Goal: Information Seeking & Learning: Learn about a topic

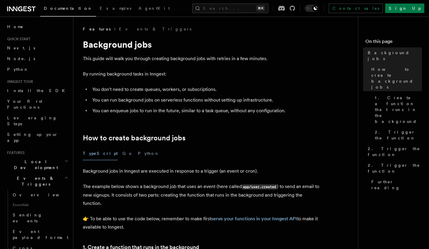
click at [26, 9] on icon at bounding box center [21, 8] width 28 height 7
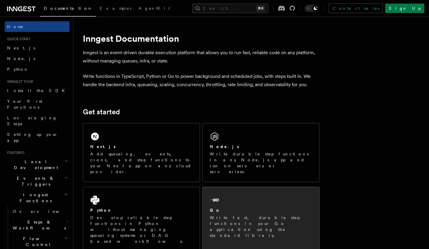
click at [244, 214] on p "Write fast, durable step functions in your Go application using the standard li…" at bounding box center [261, 226] width 102 height 24
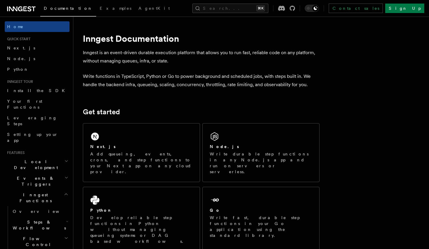
click at [64, 158] on icon "button" at bounding box center [66, 160] width 4 height 5
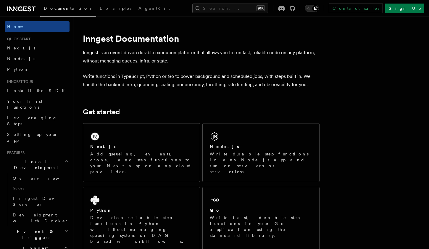
click at [64, 158] on icon "button" at bounding box center [66, 160] width 4 height 5
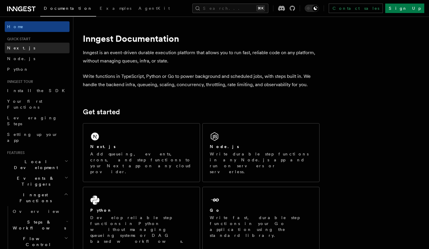
click at [28, 48] on link "Next.js" at bounding box center [37, 48] width 65 height 11
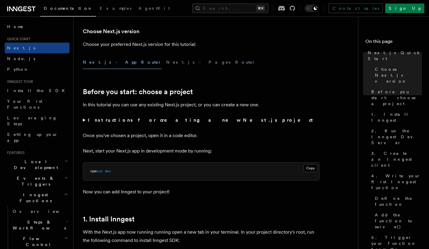
scroll to position [139, 0]
click at [166, 58] on button "Next.js - Pages Router" at bounding box center [210, 61] width 89 height 13
click at [111, 58] on button "Next.js - App Router" at bounding box center [122, 61] width 79 height 13
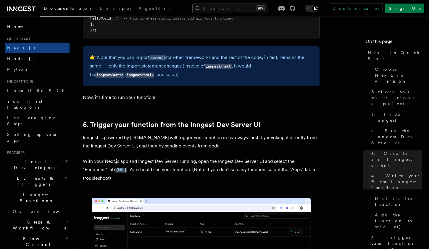
scroll to position [1332, 0]
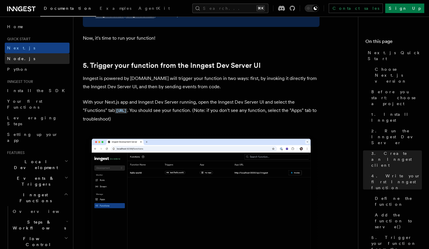
click at [32, 61] on link "Node.js" at bounding box center [37, 58] width 65 height 11
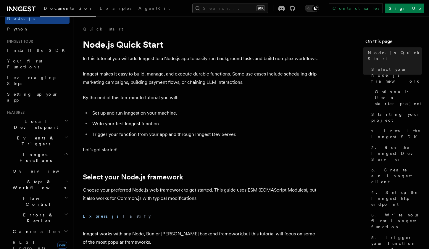
scroll to position [48, 0]
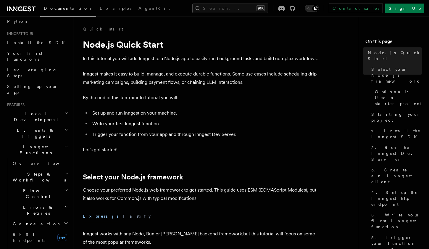
click at [66, 144] on icon "button" at bounding box center [66, 146] width 4 height 5
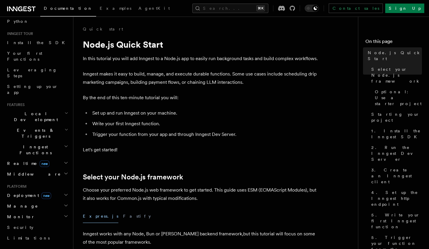
click at [67, 192] on icon "button" at bounding box center [66, 194] width 5 height 5
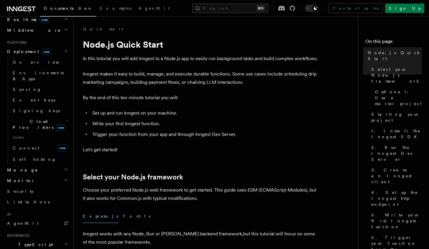
scroll to position [200, 0]
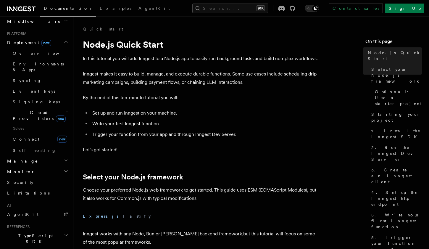
click at [61, 166] on h2 "Monitor" at bounding box center [37, 171] width 65 height 11
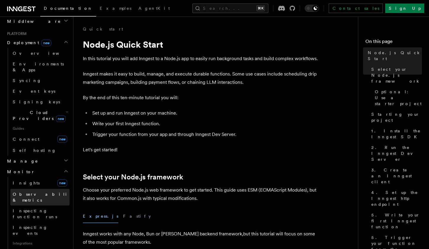
click at [46, 189] on link "Observability & metrics" at bounding box center [39, 197] width 59 height 17
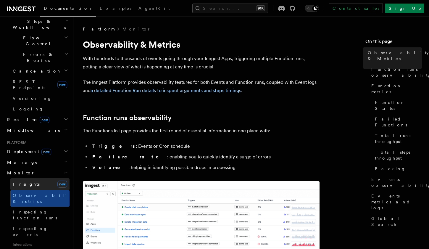
click at [43, 178] on link "Insights new" at bounding box center [39, 184] width 59 height 12
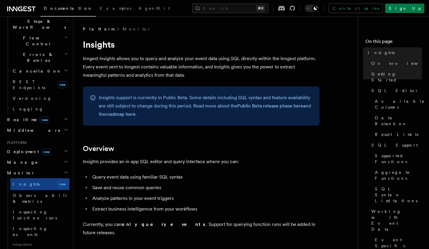
click at [62, 146] on h2 "Deployment new" at bounding box center [37, 151] width 65 height 11
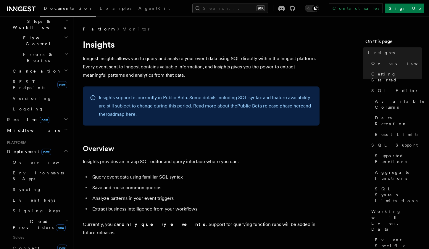
click at [60, 146] on h2 "Deployment new" at bounding box center [37, 151] width 65 height 11
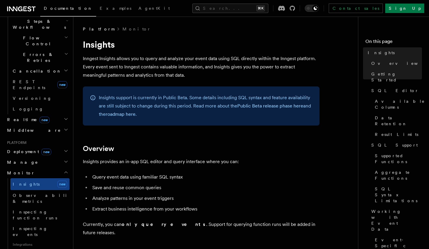
click at [56, 157] on h2 "Manage" at bounding box center [37, 162] width 65 height 11
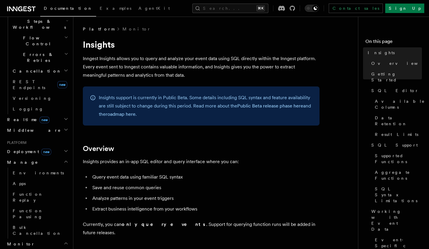
click at [56, 157] on h2 "Manage" at bounding box center [37, 162] width 65 height 11
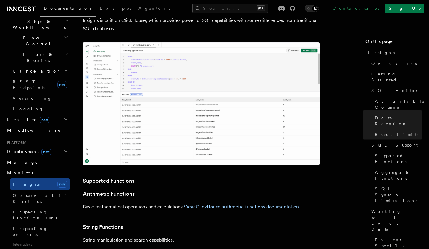
scroll to position [1077, 0]
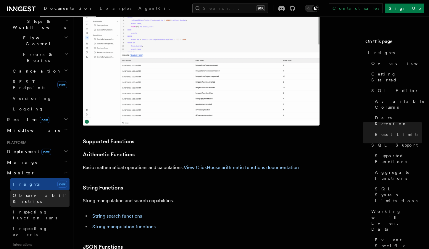
click at [48, 193] on span "Observability & metrics" at bounding box center [43, 198] width 61 height 11
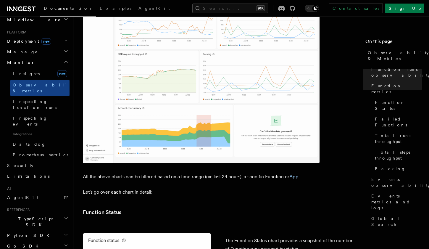
scroll to position [444, 0]
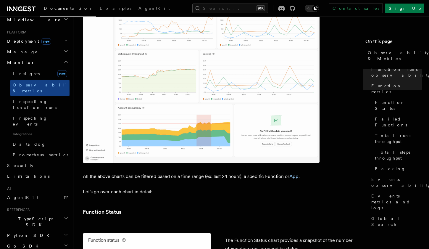
click at [45, 240] on h2 "Go SDK" at bounding box center [37, 245] width 65 height 11
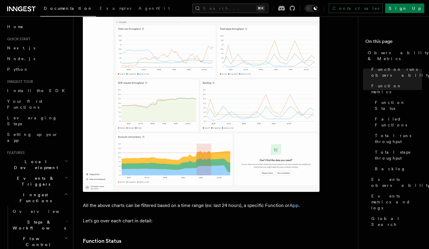
scroll to position [403, 0]
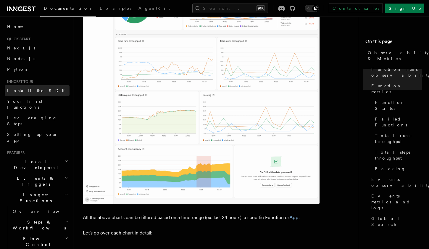
click at [29, 90] on span "Install the SDK" at bounding box center [37, 90] width 61 height 5
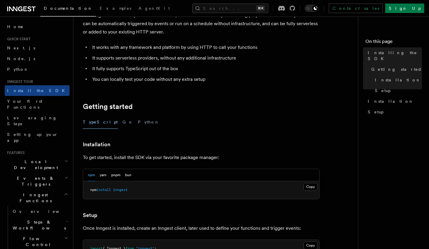
scroll to position [51, 0]
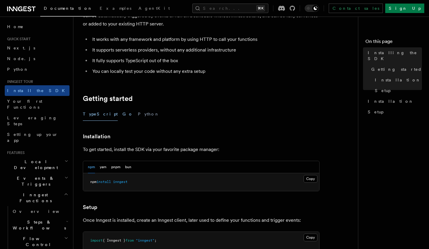
click at [122, 116] on button "Go" at bounding box center [127, 113] width 11 height 13
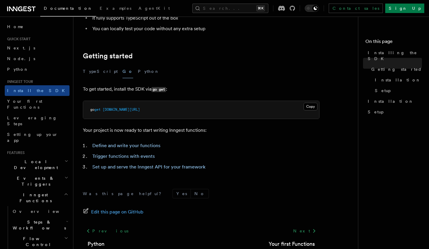
scroll to position [80, 0]
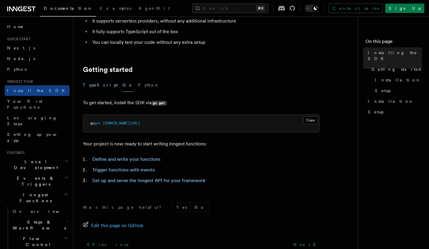
click at [99, 88] on button "TypeScript" at bounding box center [100, 84] width 35 height 13
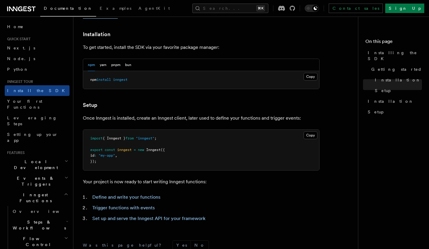
scroll to position [97, 0]
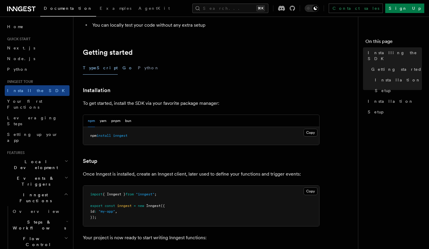
click at [122, 71] on button "Go" at bounding box center [127, 67] width 11 height 13
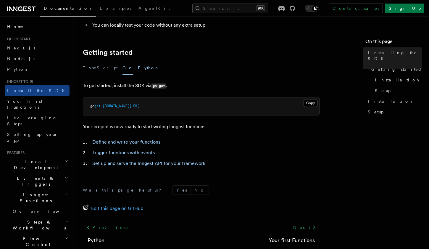
click at [138, 71] on button "Python" at bounding box center [149, 67] width 22 height 13
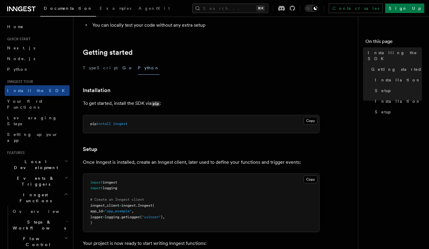
click at [122, 69] on button "Go" at bounding box center [127, 67] width 11 height 13
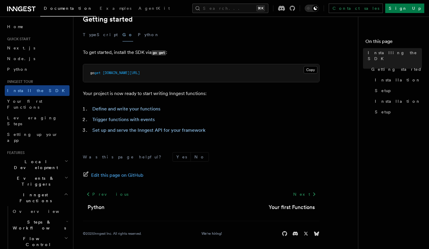
scroll to position [132, 0]
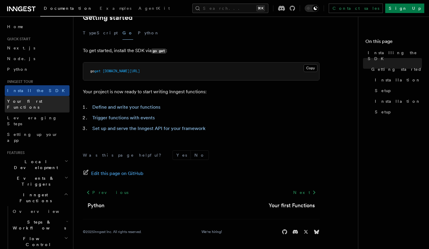
click at [42, 100] on span "Your first Functions" at bounding box center [24, 104] width 35 height 11
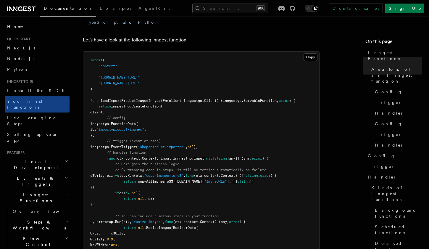
scroll to position [129, 0]
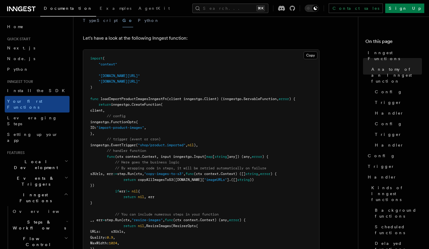
click at [165, 97] on span "loadImportProductImagesInngestFn" at bounding box center [133, 99] width 66 height 4
click at [224, 109] on pre "import ( "context" "github.com/inngest/inngestgo" "github.com/inngest/inngestgo…" at bounding box center [201, 180] width 236 height 260
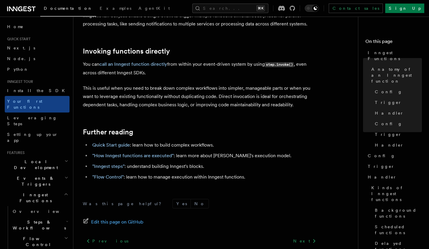
scroll to position [1326, 0]
